Goal: Task Accomplishment & Management: Use online tool/utility

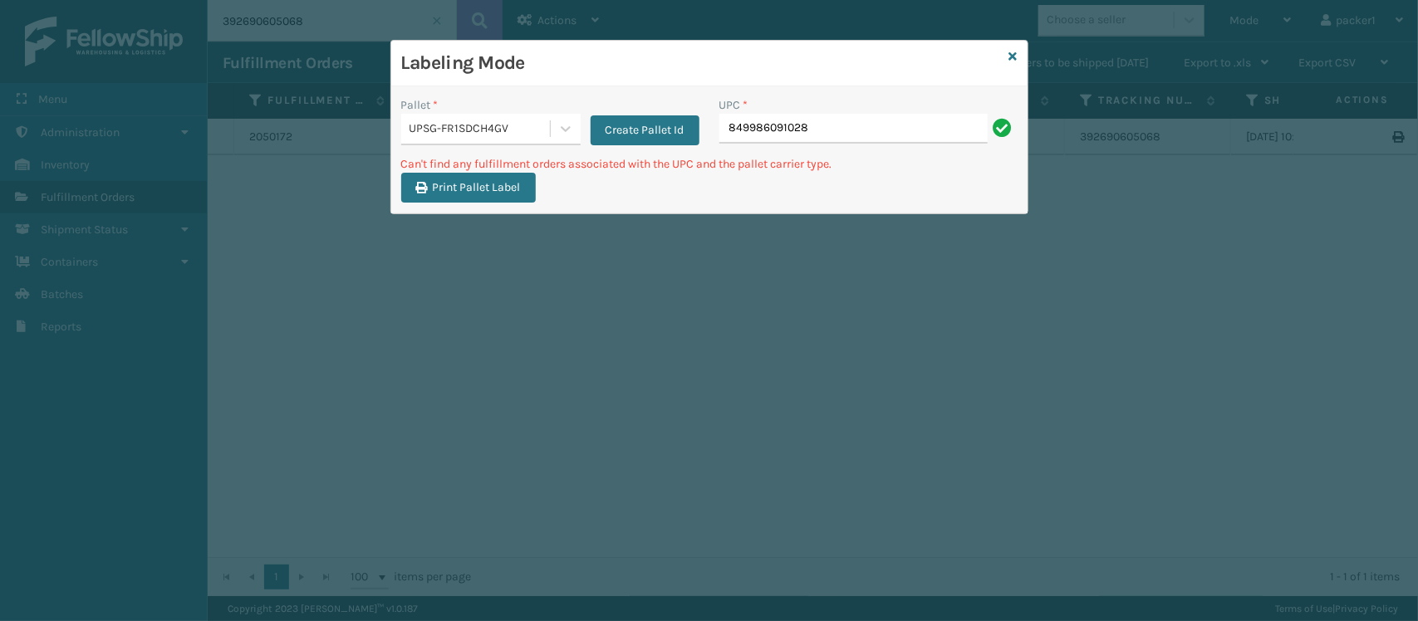
click at [475, 125] on div "UPSG-FR1SDCH4GV" at bounding box center [481, 128] width 142 height 17
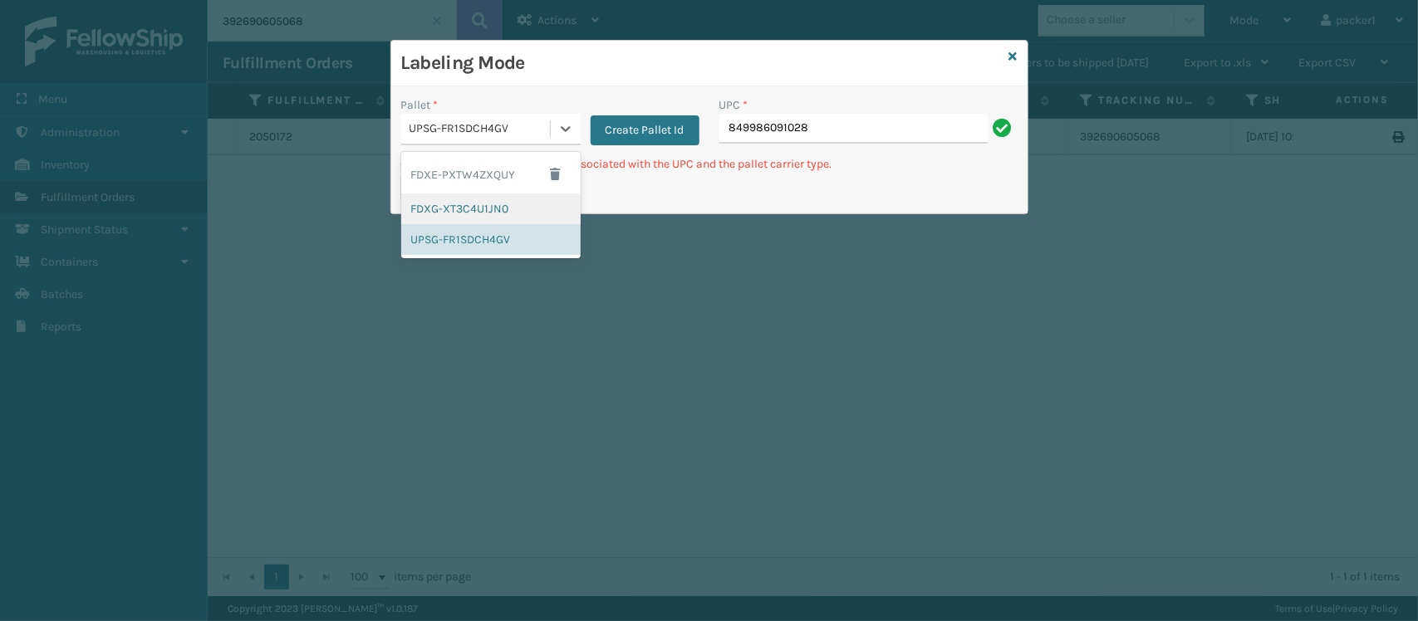
click at [455, 197] on div "FDXG-XT3C4U1JN0" at bounding box center [490, 209] width 179 height 31
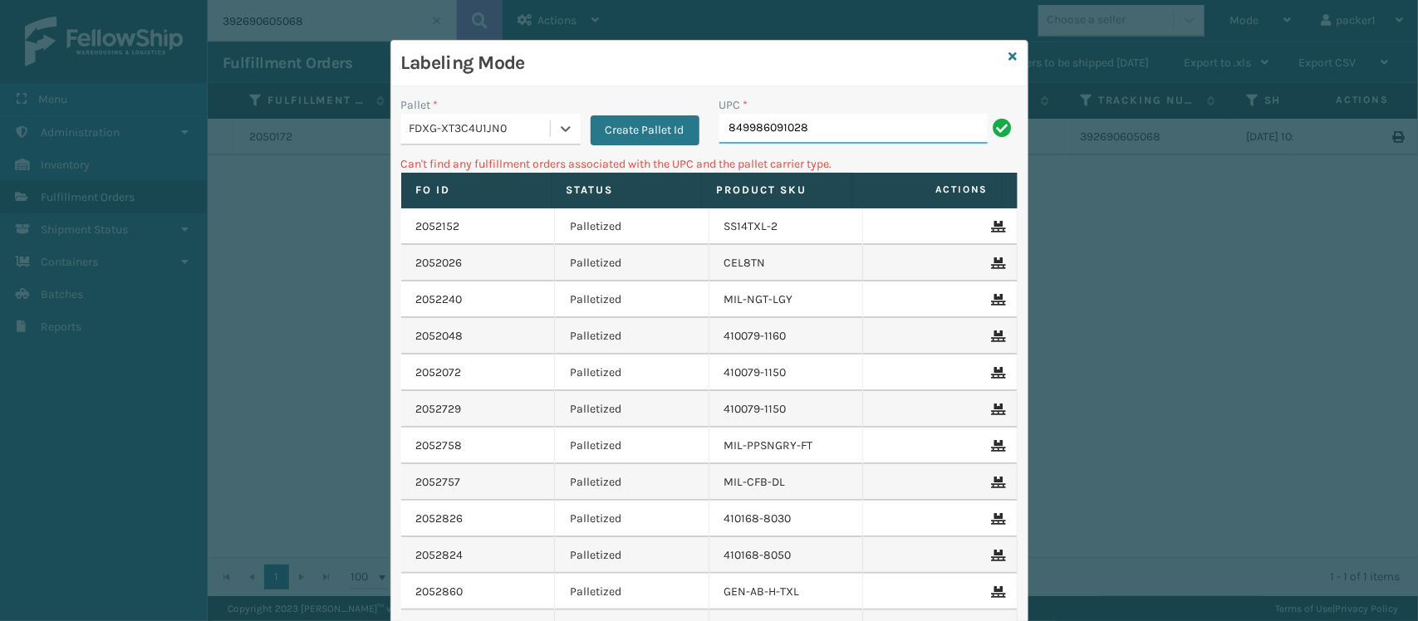
click at [848, 140] on input "849986091028" at bounding box center [853, 129] width 268 height 30
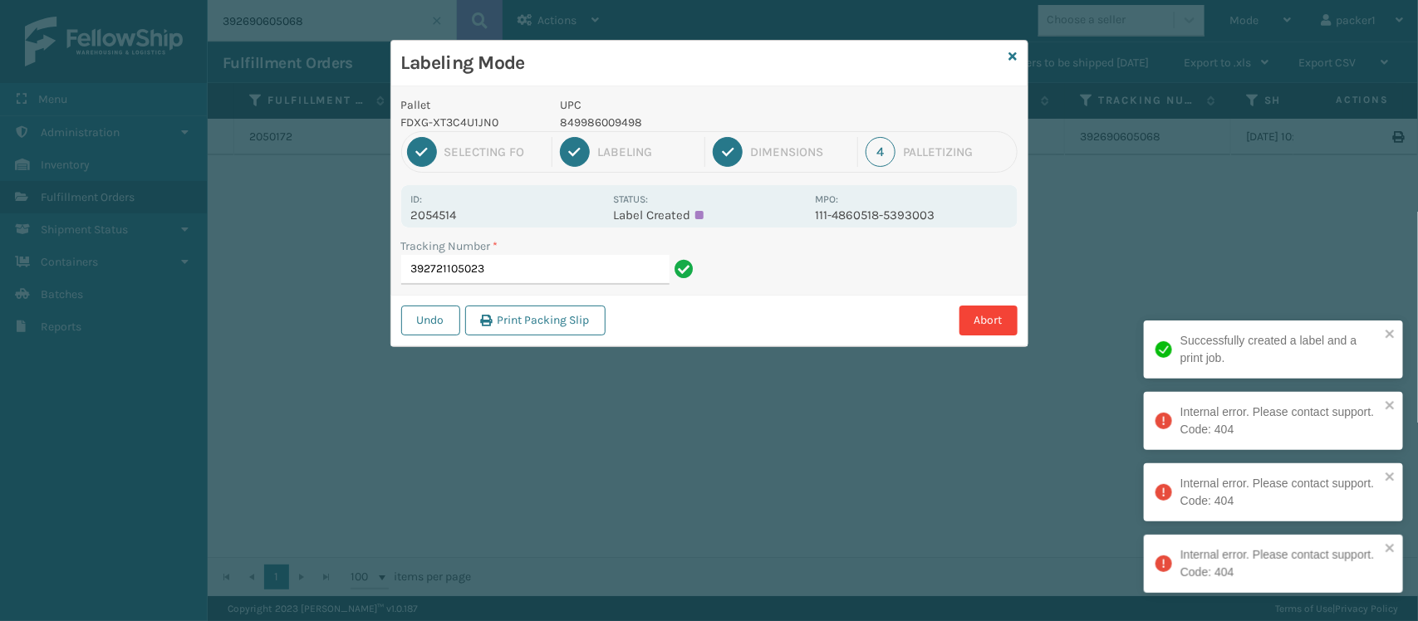
type input "392721105023"
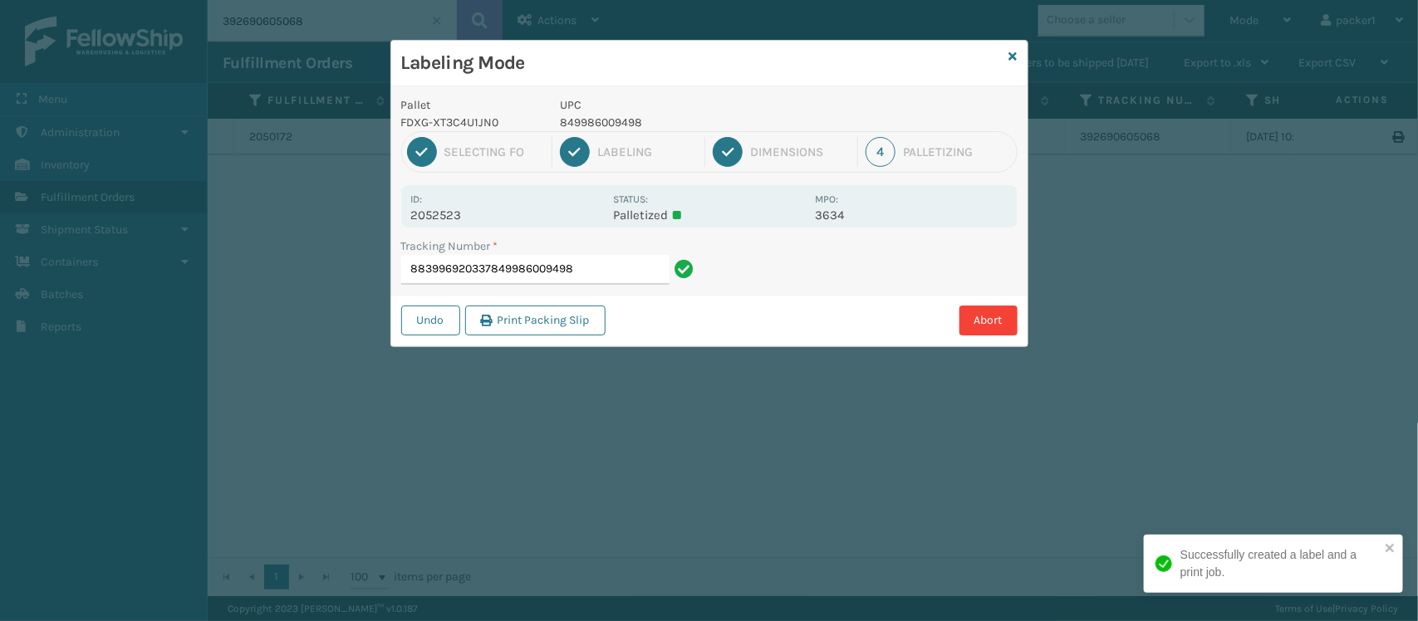
type input "883996920337849986009498"
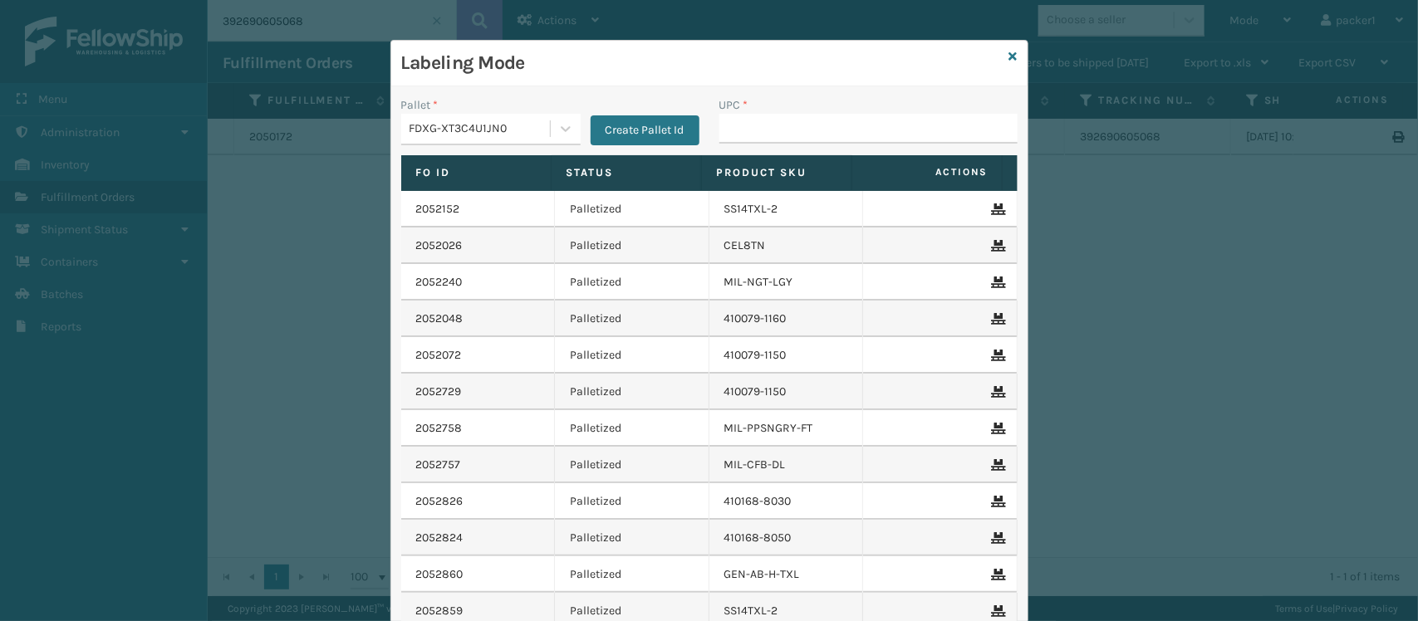
click at [848, 140] on input "UPC *" at bounding box center [868, 129] width 298 height 30
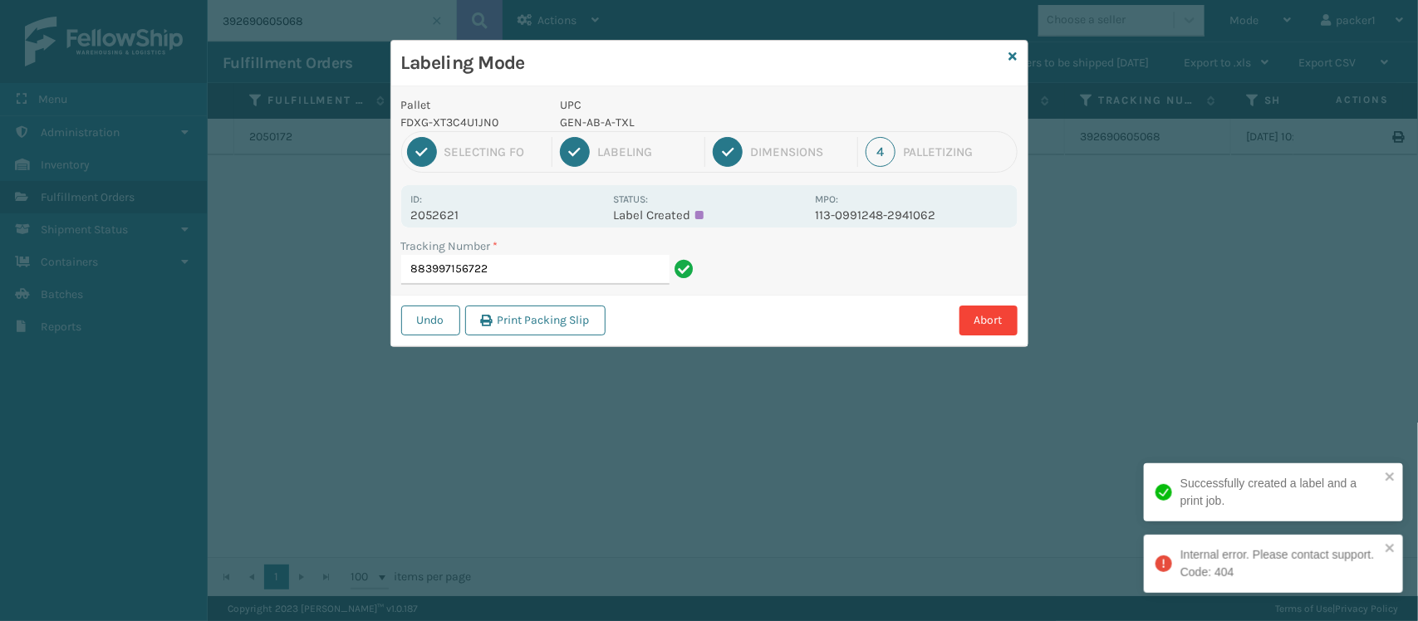
type input "883997156722"
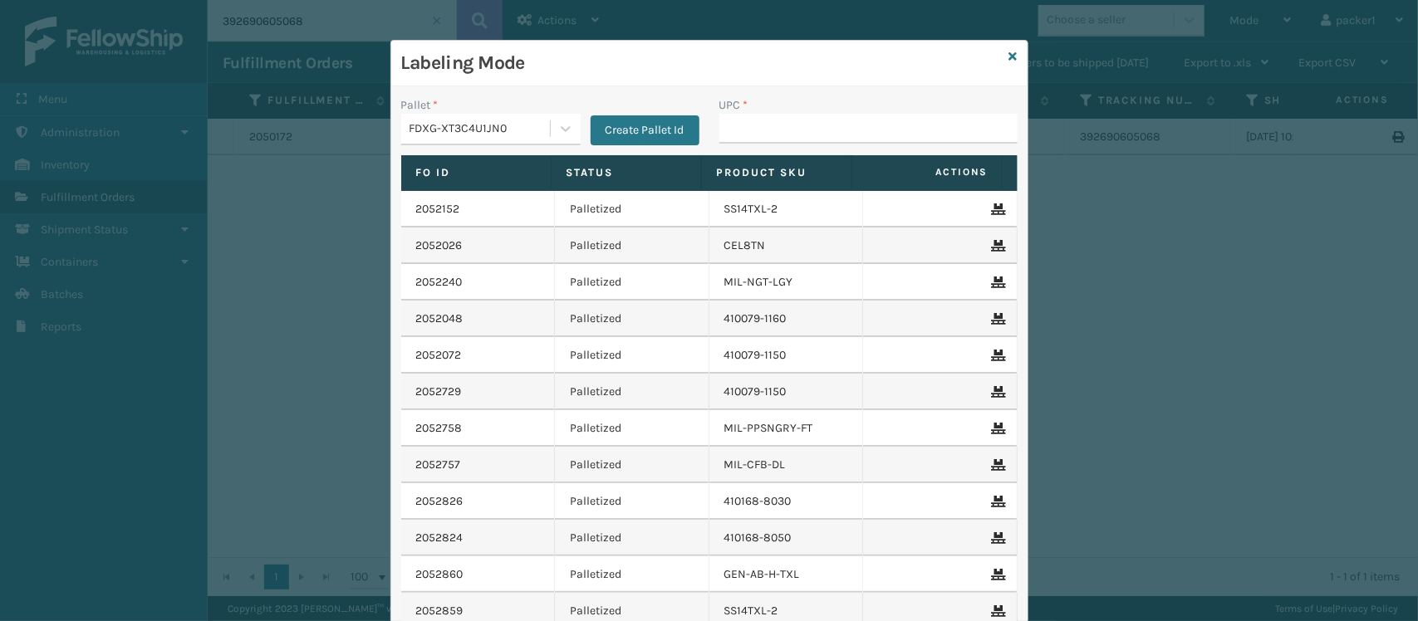
type input "\"
type input "GEN-AB-A-Q"
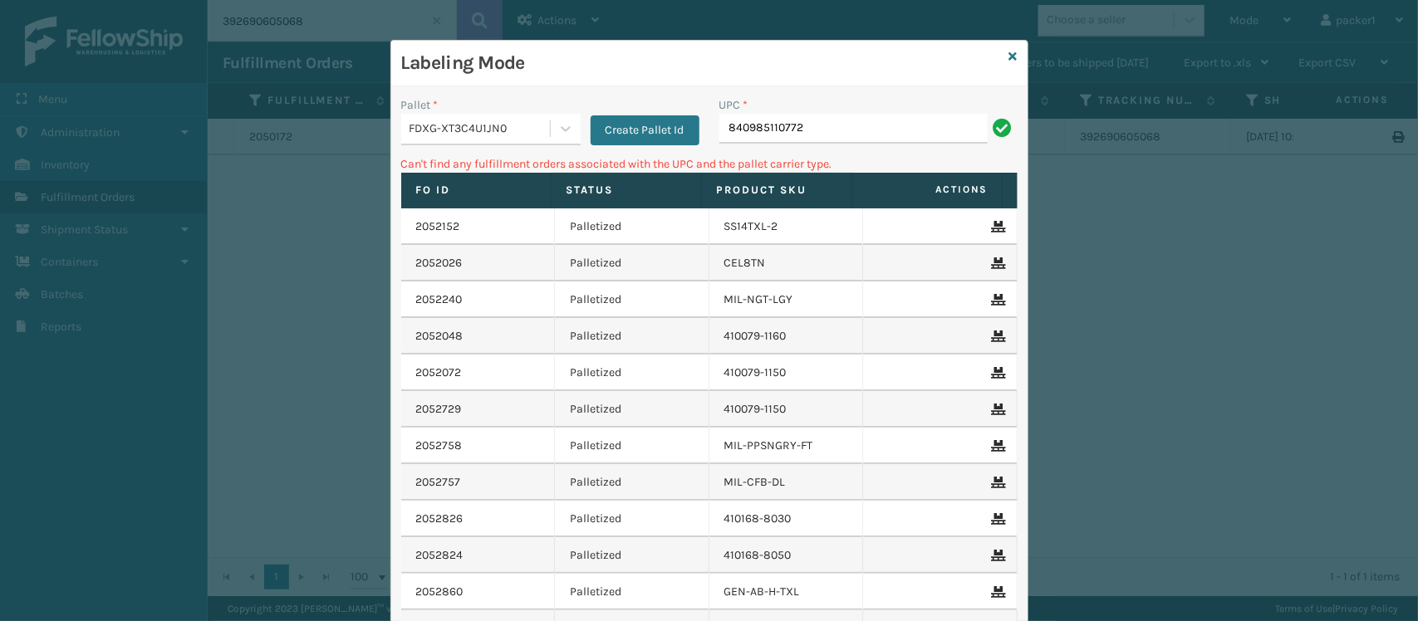
click at [463, 112] on div "Pallet *" at bounding box center [490, 104] width 179 height 17
click at [464, 125] on div "FDXG-XT3C4U1JN0" at bounding box center [481, 128] width 142 height 17
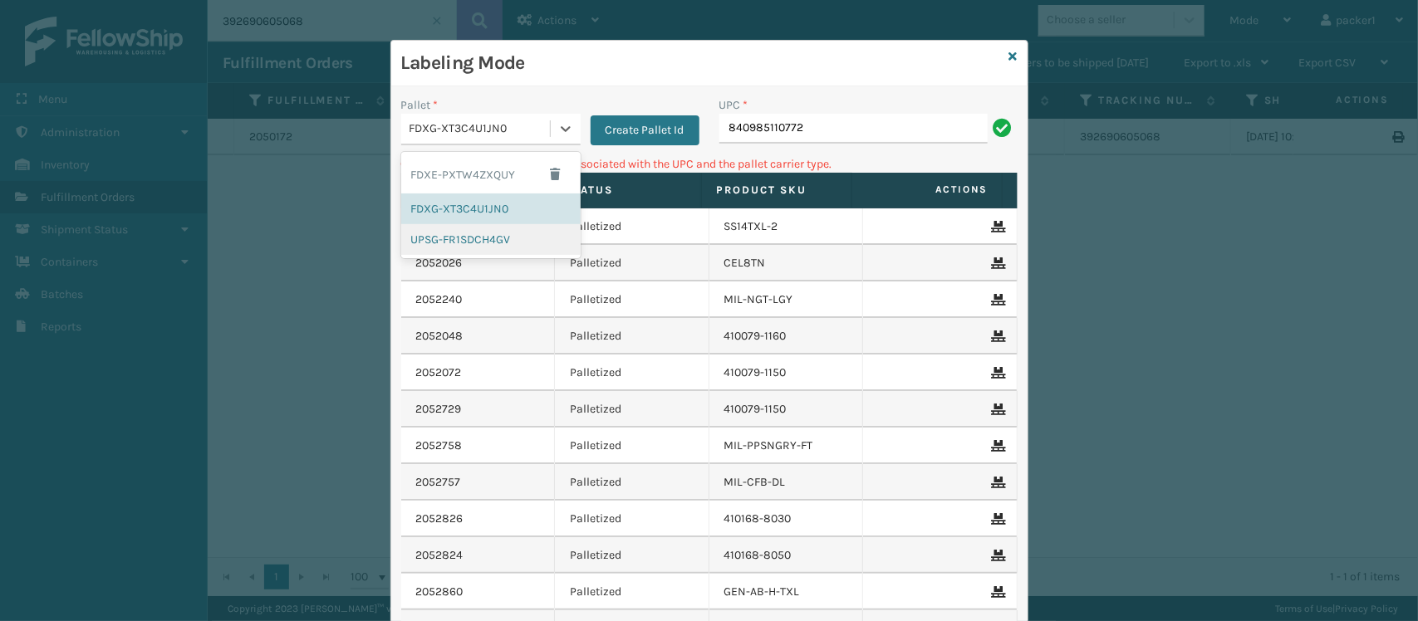
click at [464, 247] on div "UPSG-FR1SDCH4GV" at bounding box center [490, 239] width 179 height 31
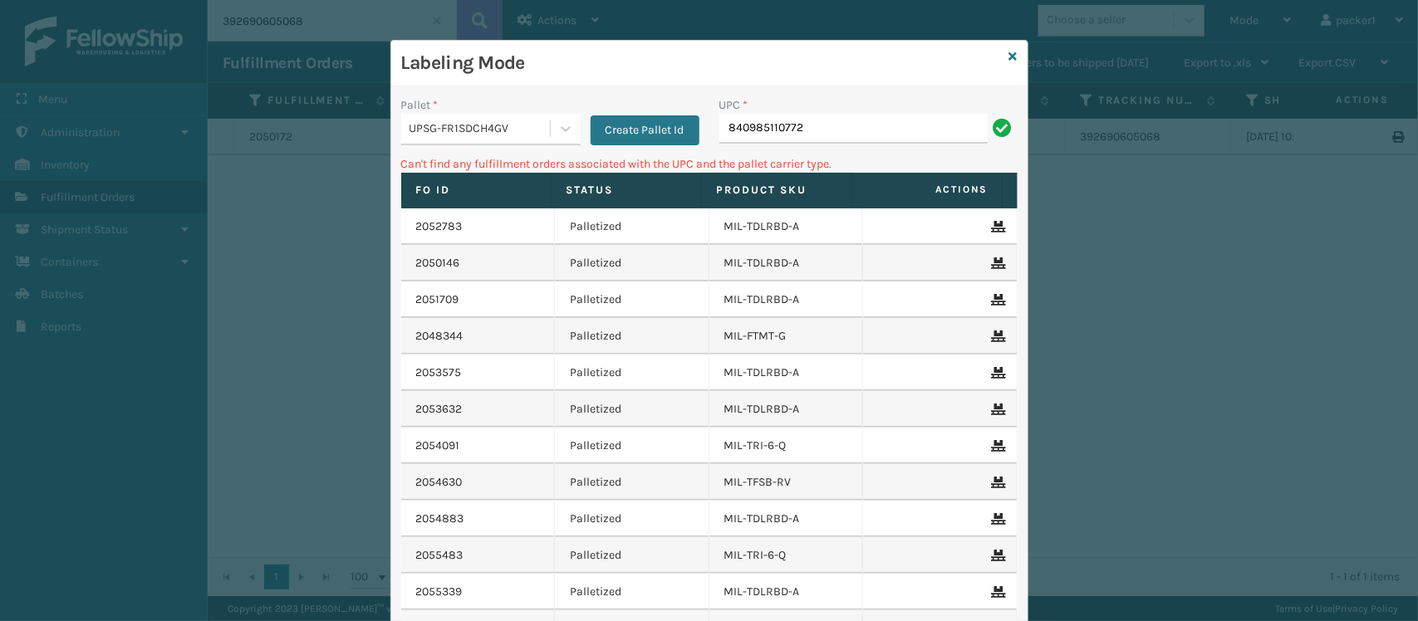
click at [817, 146] on div "UPC * 840985110772" at bounding box center [868, 125] width 318 height 59
click at [827, 141] on input "840985110772" at bounding box center [853, 129] width 268 height 30
drag, startPoint x: 894, startPoint y: 131, endPoint x: 372, endPoint y: 127, distance: 521.7
click at [372, 127] on div "Labeling Mode Pallet * UPSG-FR1SDCH4GV Create Pallet Id UPC * 840985116965 Can'…" at bounding box center [709, 310] width 1418 height 621
type input "804879477570"
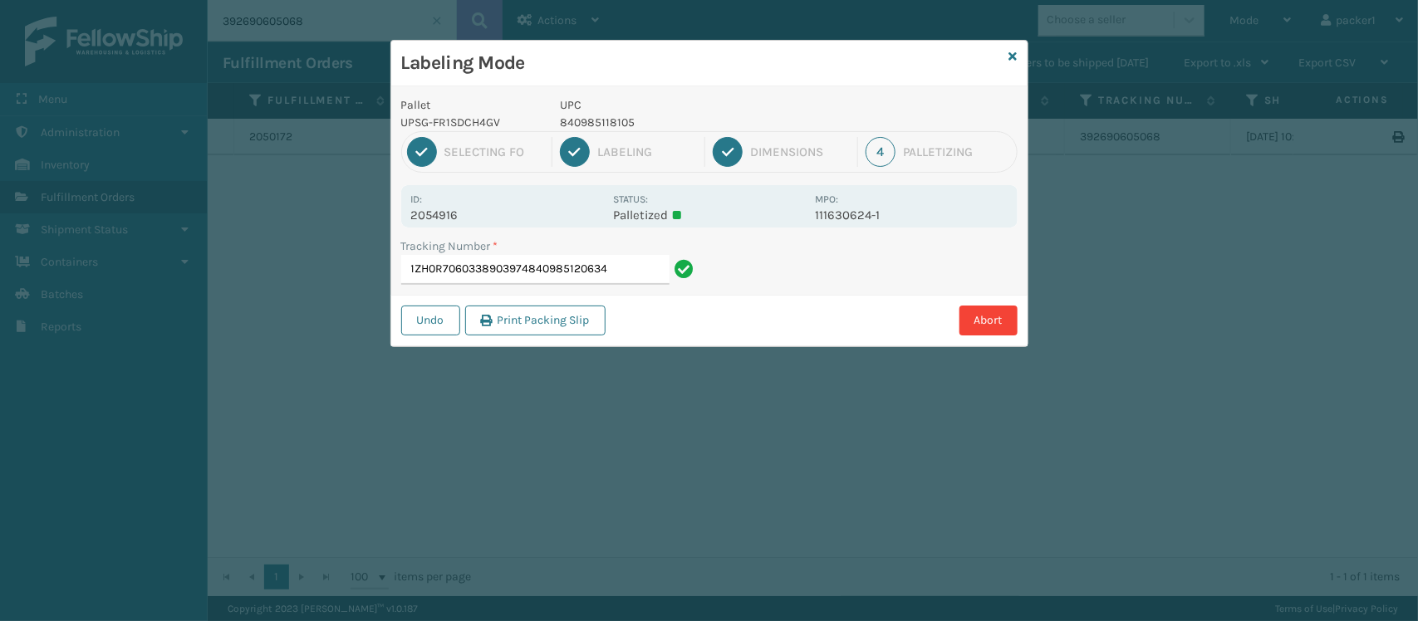
type input "1ZH0R7060338903974840985120634"
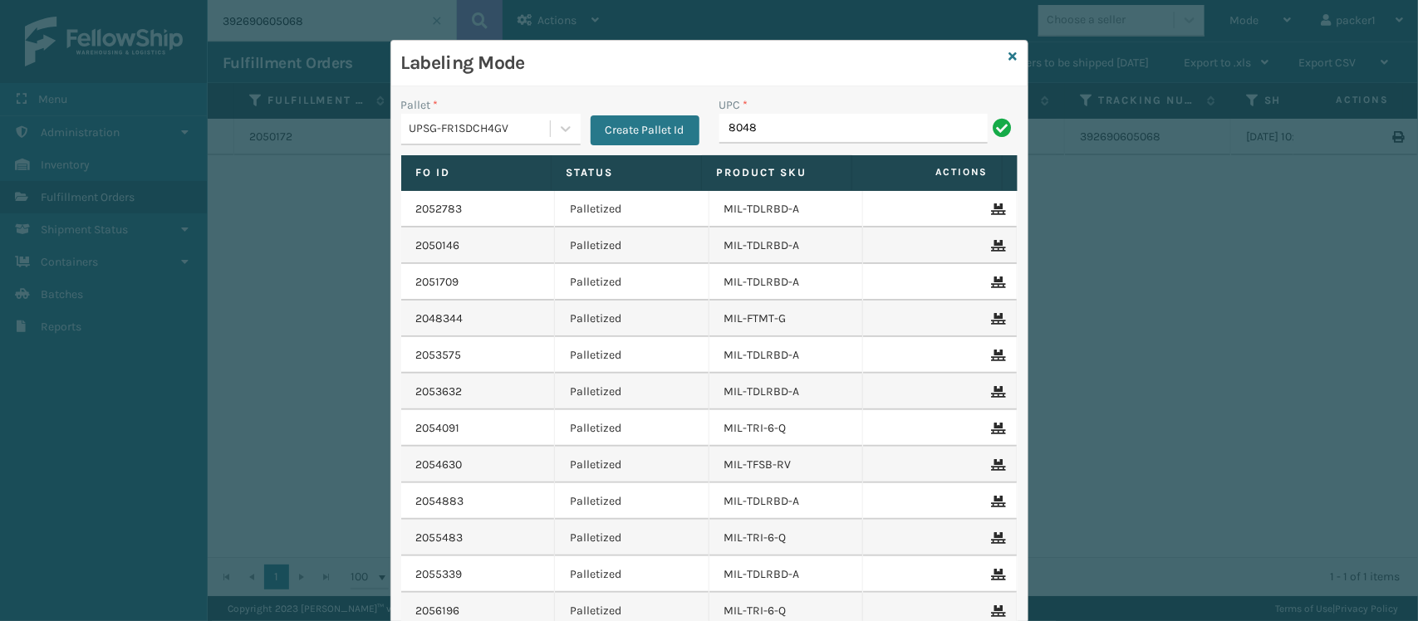
type input "804879477570"
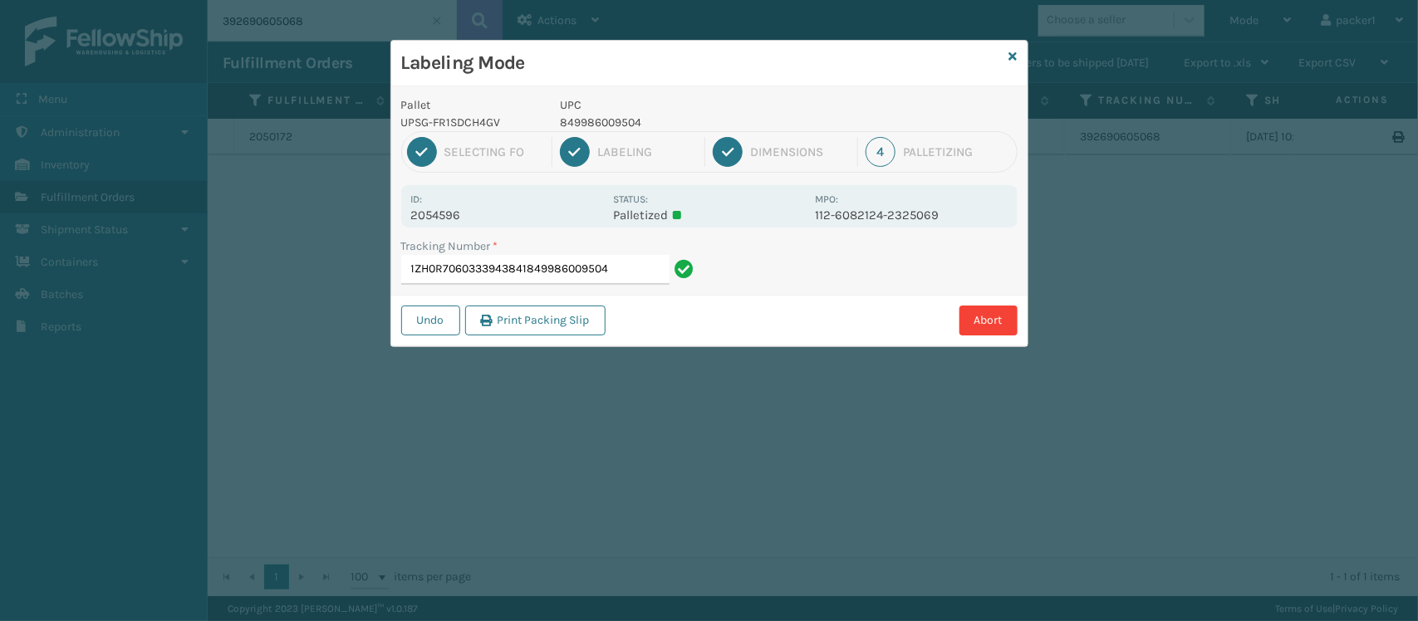
type input "1ZH0R7060333943841849986009504"
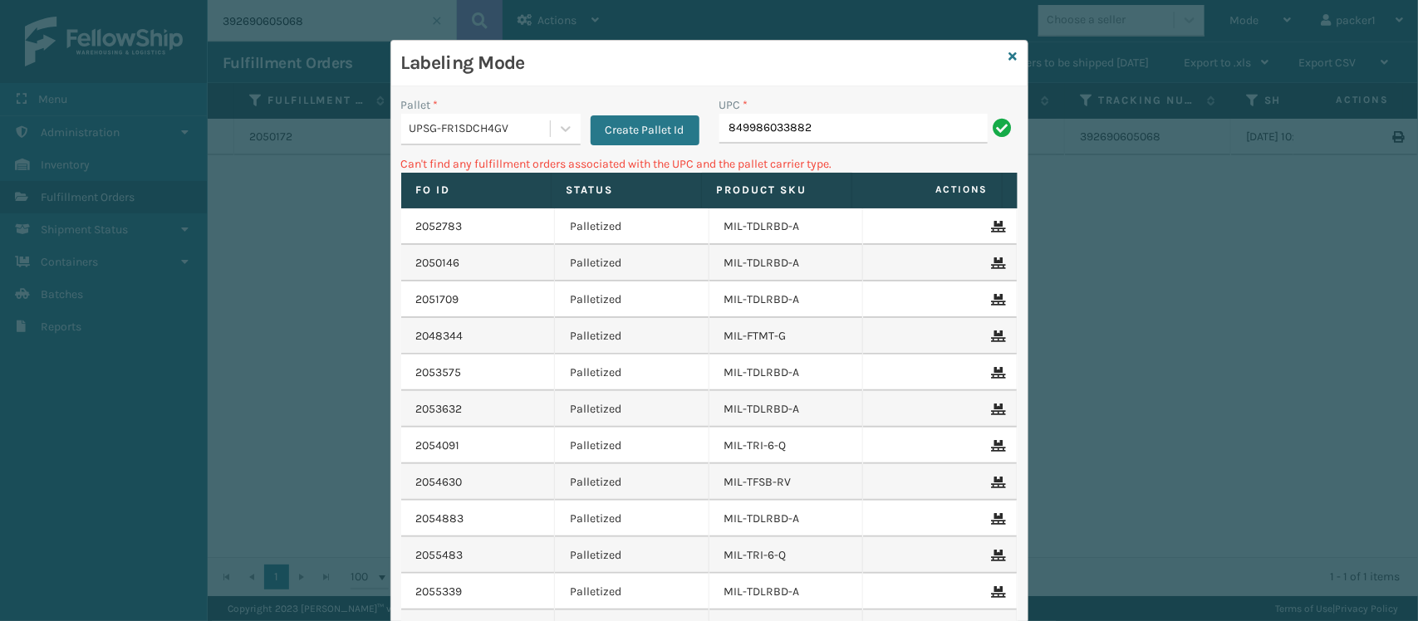
click at [414, 121] on div "UPSG-FR1SDCH4GV" at bounding box center [481, 128] width 142 height 17
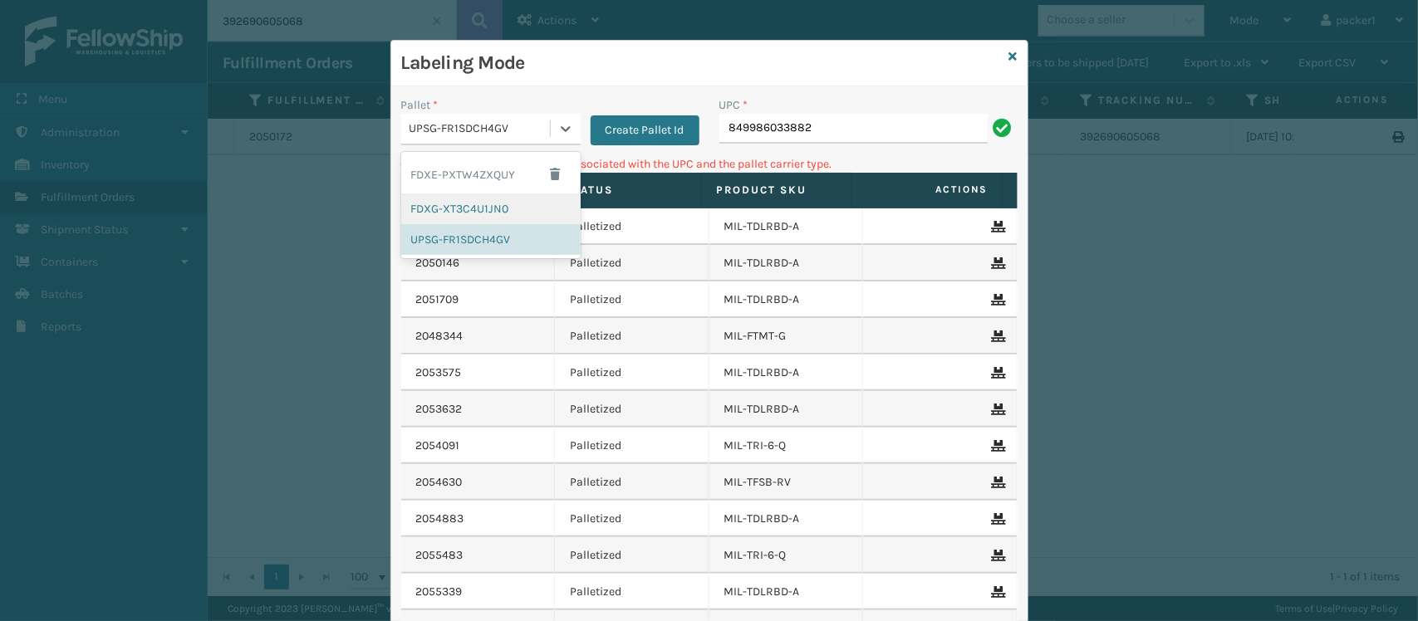
click at [434, 204] on div "FDXG-XT3C4U1JN0" at bounding box center [490, 209] width 179 height 31
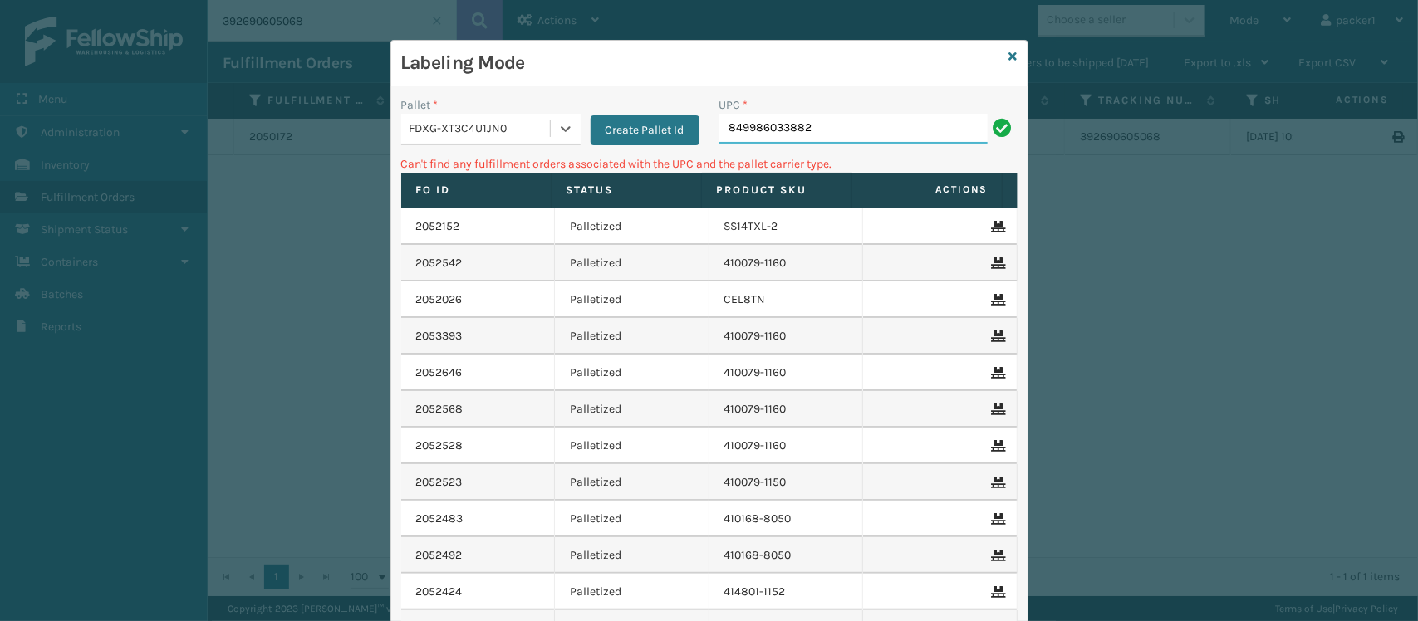
click at [832, 125] on input "849986033882" at bounding box center [853, 129] width 268 height 30
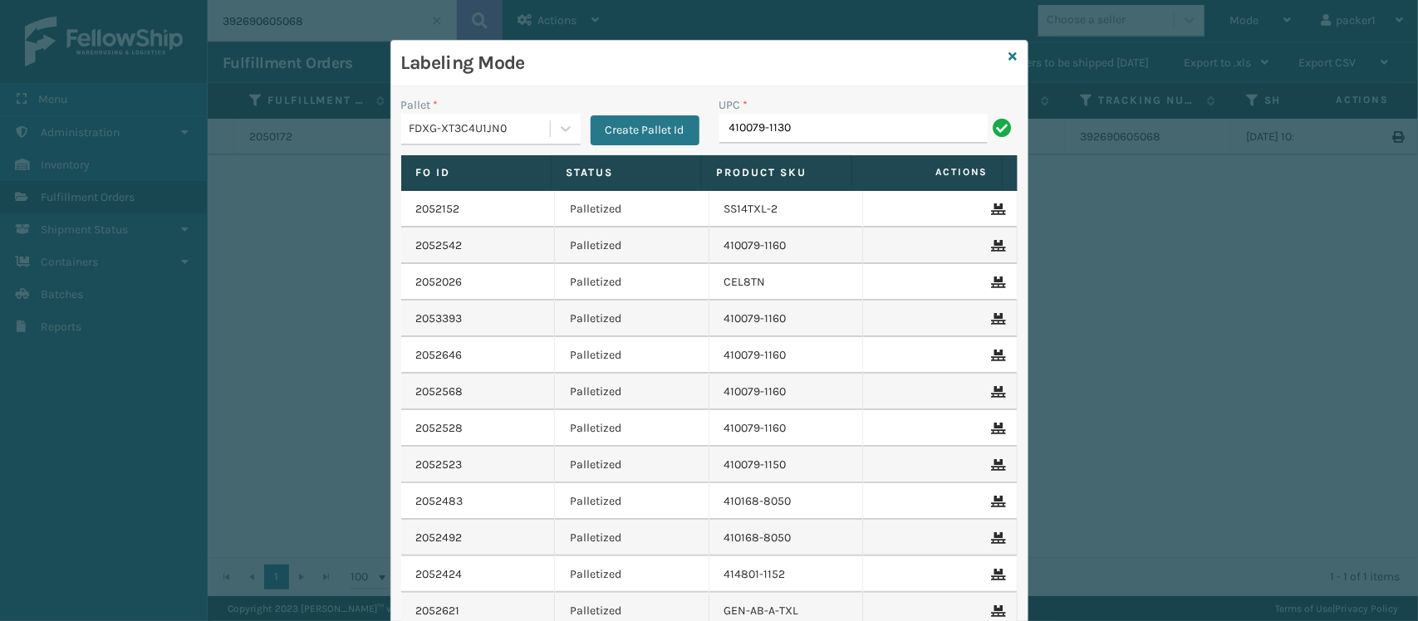
type input "410079-1130"
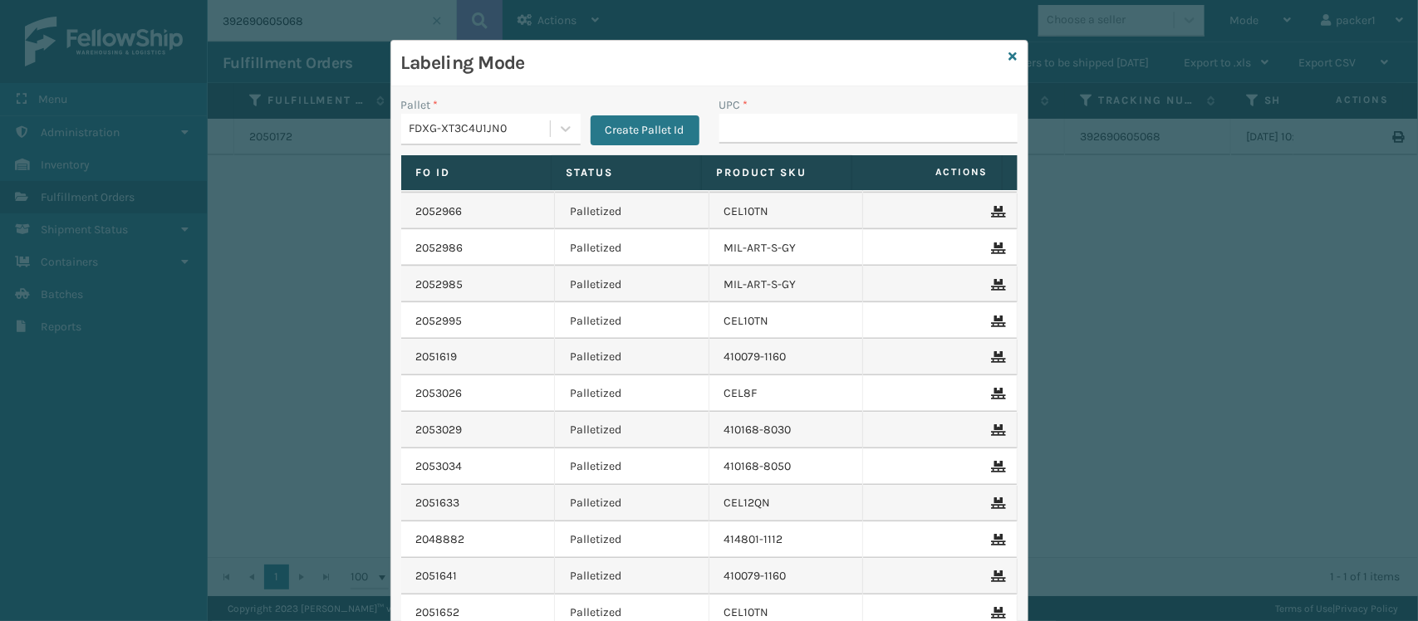
scroll to position [1716, 0]
click at [1146, 96] on div "Labeling Mode Pallet * FDXG-XT3C4U1JN0 Create Pallet Id UPC * Fo Id Status Prod…" at bounding box center [709, 310] width 1418 height 621
click at [839, 126] on input "UPC *" at bounding box center [868, 129] width 298 height 30
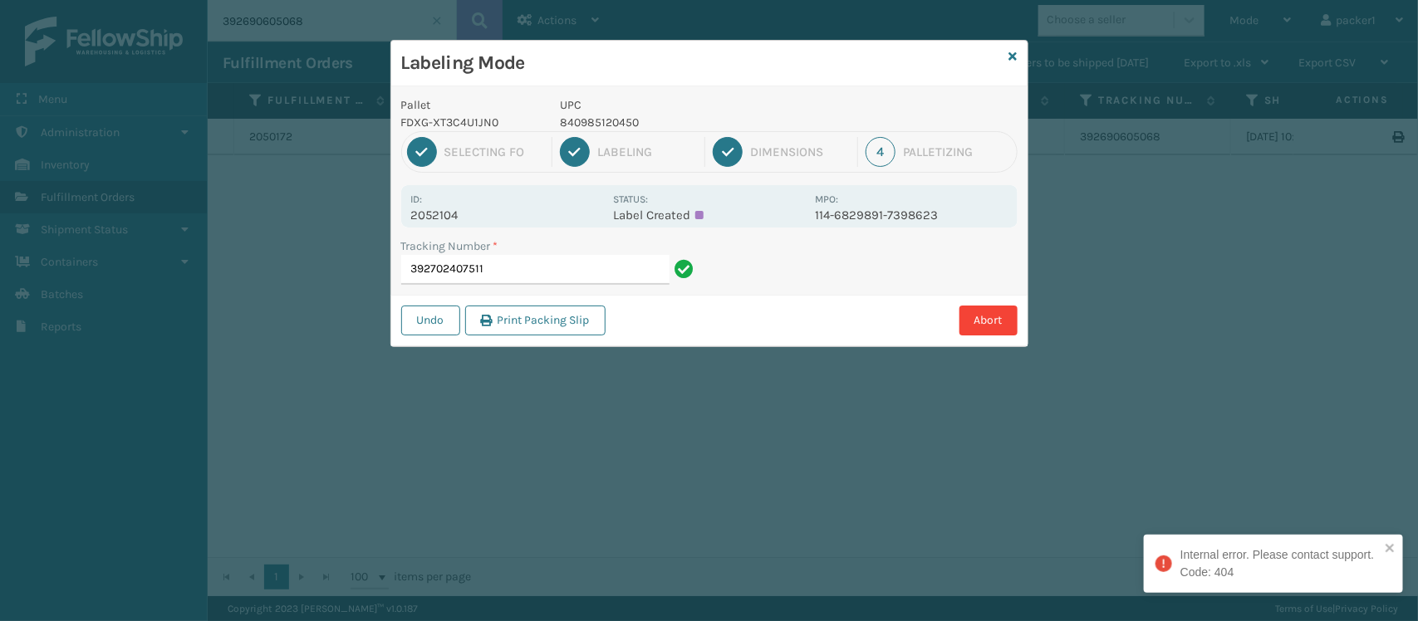
type input "392702407511"
